Goal: Information Seeking & Learning: Learn about a topic

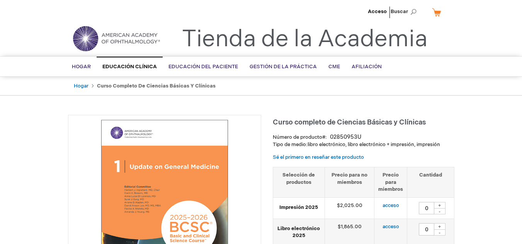
click at [120, 40] on img at bounding box center [116, 39] width 93 height 28
